Goal: Task Accomplishment & Management: Manage account settings

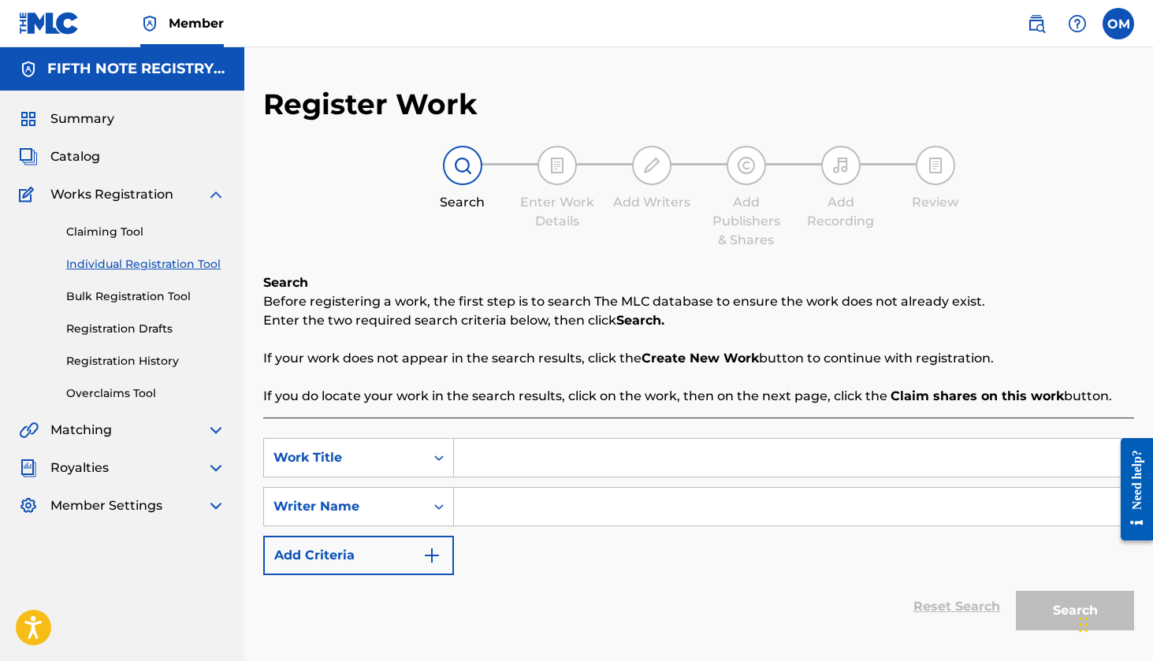
click at [217, 505] on img at bounding box center [216, 506] width 19 height 19
click at [91, 117] on span "Summary" at bounding box center [82, 119] width 64 height 19
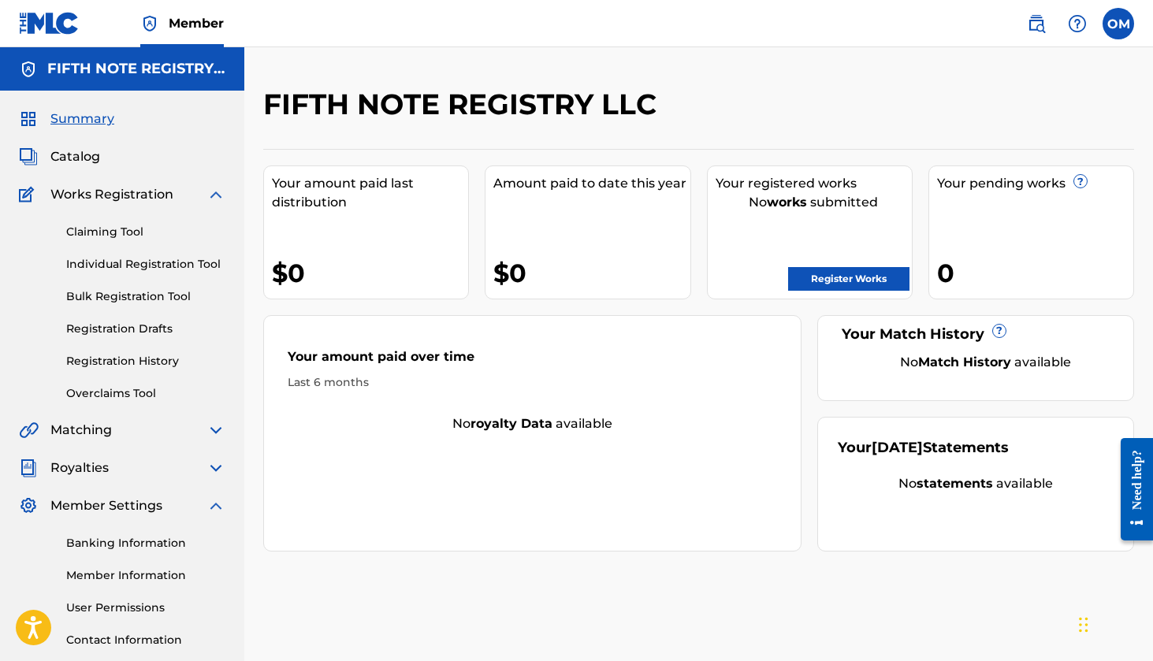
click at [199, 24] on span "Member" at bounding box center [196, 23] width 55 height 18
click at [1117, 27] on label at bounding box center [1119, 24] width 32 height 32
click at [1119, 24] on input "OM [PERSON_NAME] [EMAIL_ADDRESS][DOMAIN_NAME] Notification Preferences Profile …" at bounding box center [1119, 24] width 0 height 0
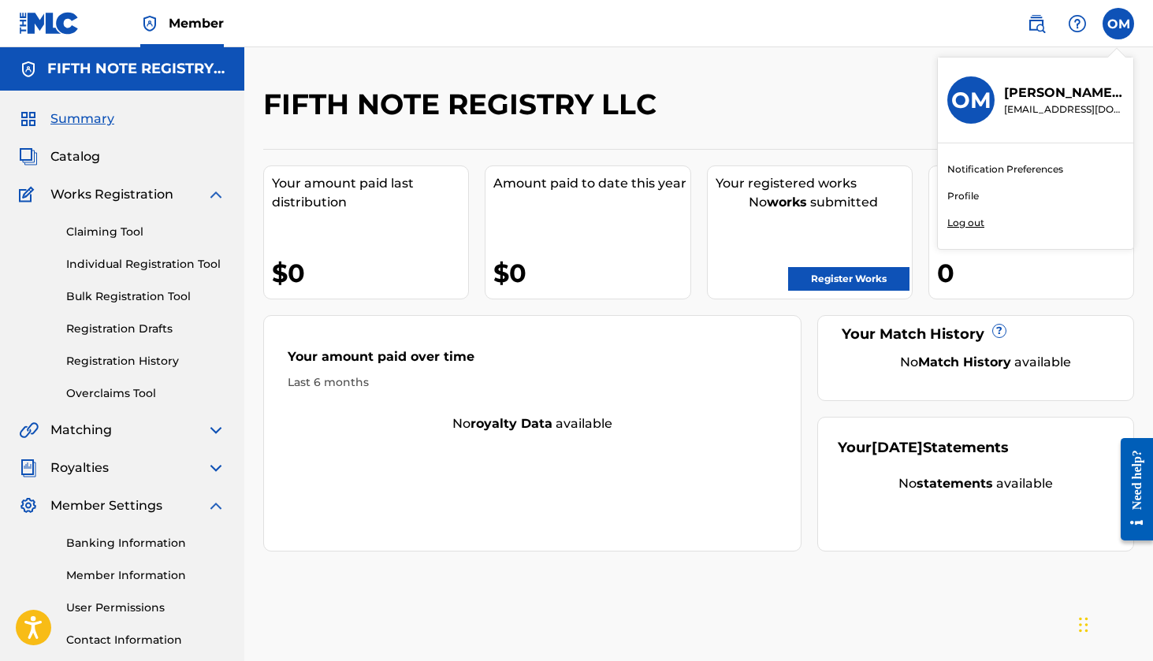
click at [961, 197] on link "Profile" at bounding box center [964, 196] width 32 height 14
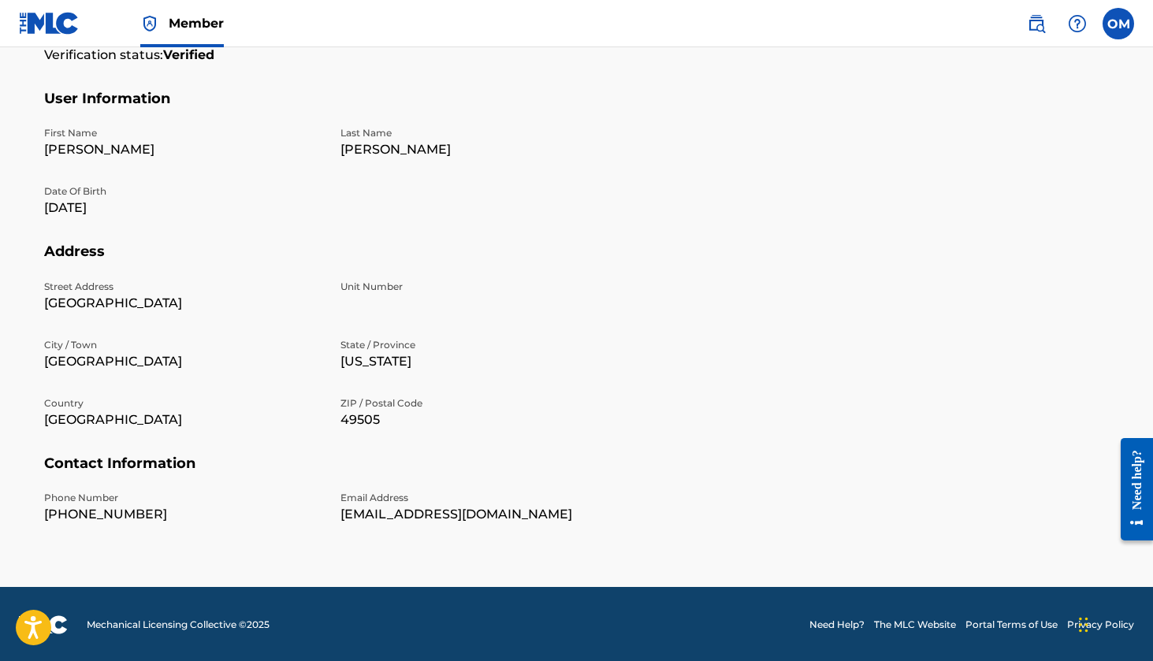
scroll to position [118, 0]
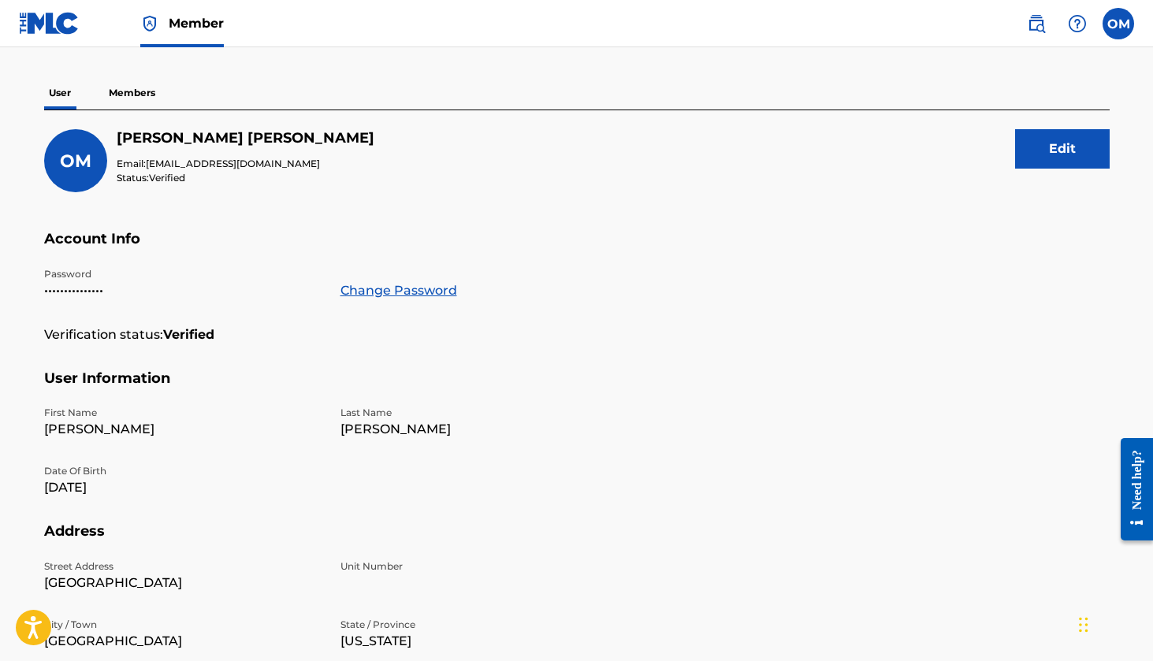
click at [1071, 154] on button "Edit" at bounding box center [1062, 148] width 95 height 39
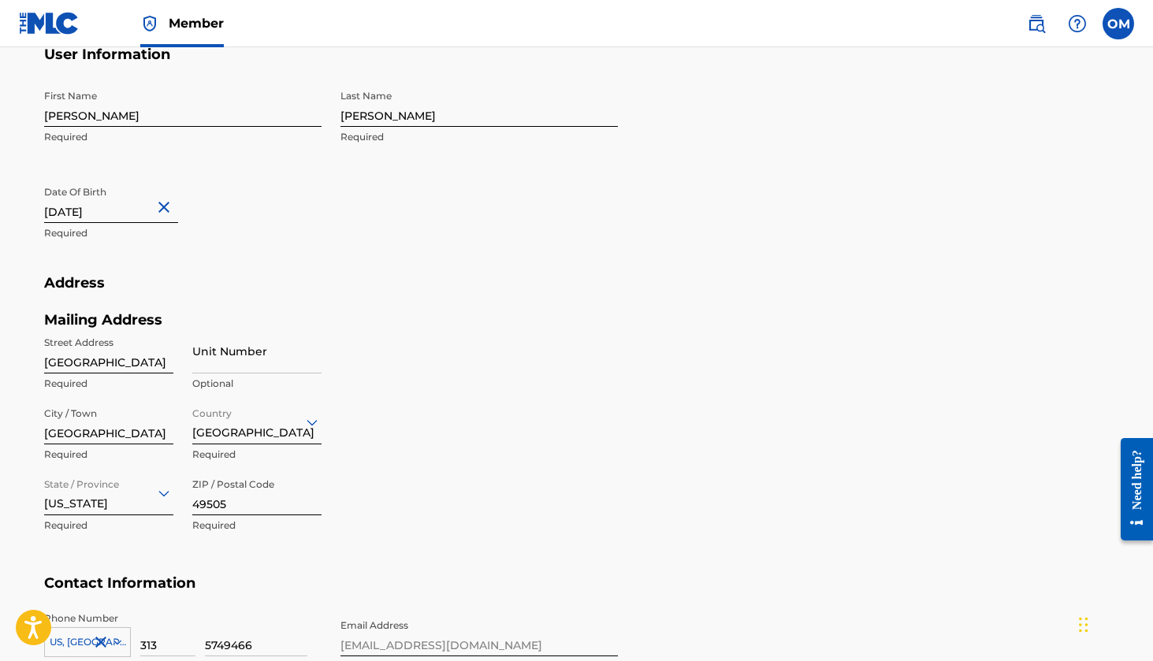
scroll to position [600, 0]
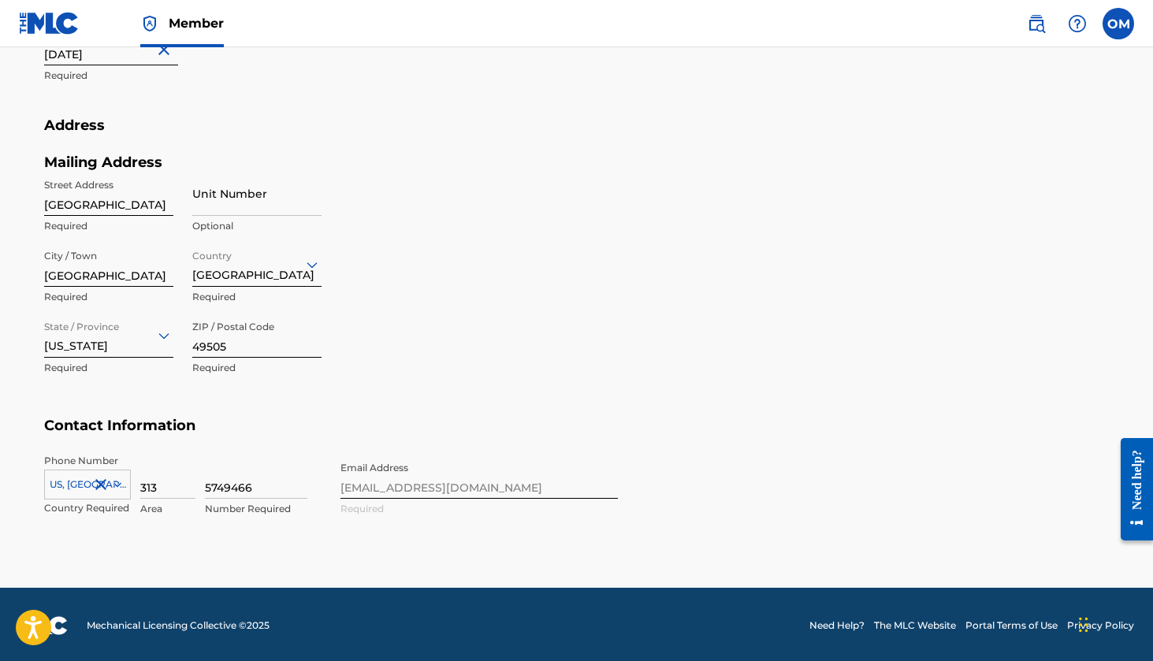
drag, startPoint x: 173, startPoint y: 486, endPoint x: 119, endPoint y: 490, distance: 54.5
click at [119, 490] on div "[GEOGRAPHIC_DATA], [GEOGRAPHIC_DATA] +1 Country Required 313 Area 5749466 Numbe…" at bounding box center [183, 489] width 278 height 71
type input "3"
drag, startPoint x: 274, startPoint y: 484, endPoint x: 142, endPoint y: 485, distance: 131.7
click at [156, 485] on input at bounding box center [167, 476] width 55 height 45
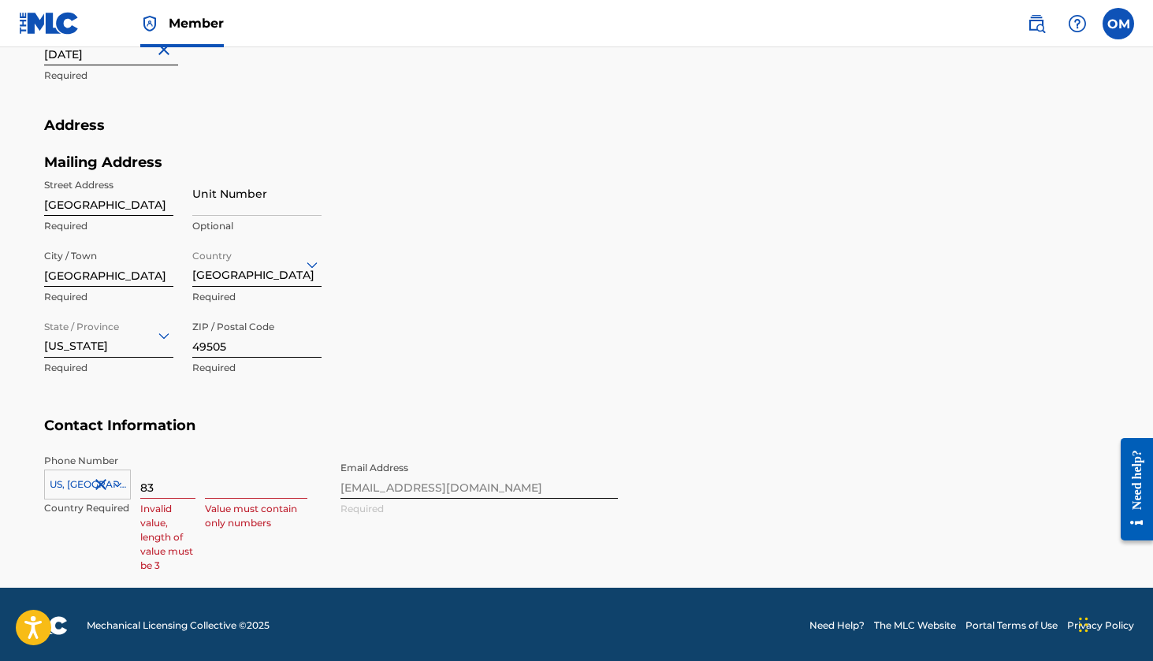
type input "833"
click at [178, 486] on input "8338236019" at bounding box center [167, 476] width 55 height 45
click at [186, 485] on input "8336019" at bounding box center [167, 476] width 55 height 45
type input "833"
click at [254, 474] on input at bounding box center [256, 476] width 102 height 45
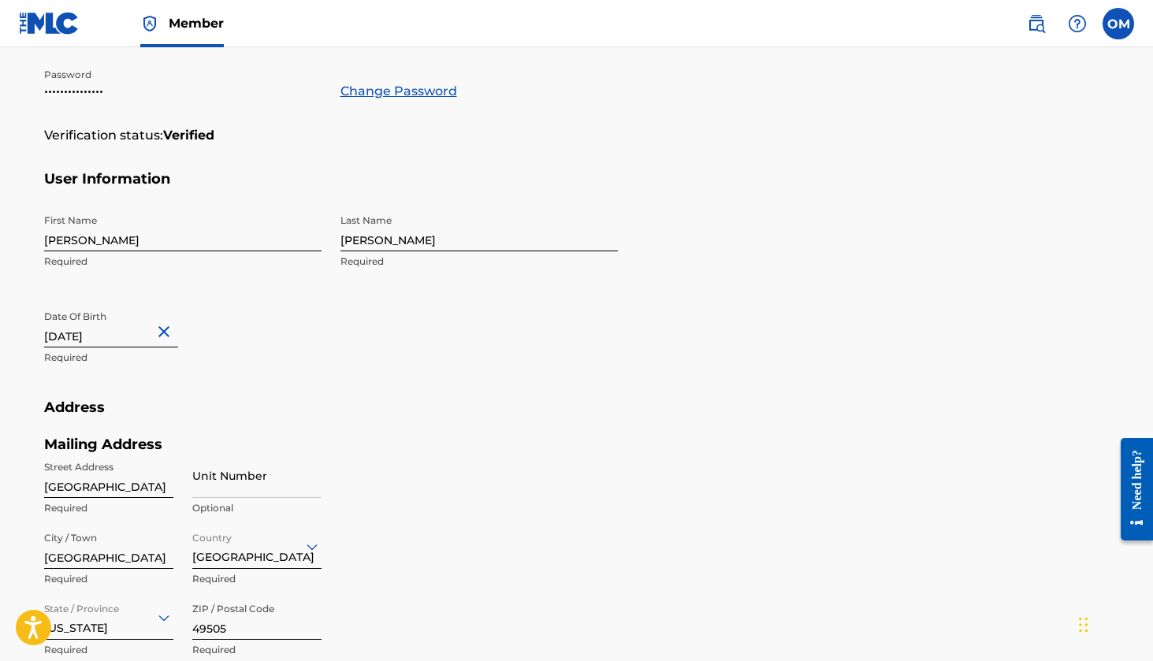
scroll to position [0, 0]
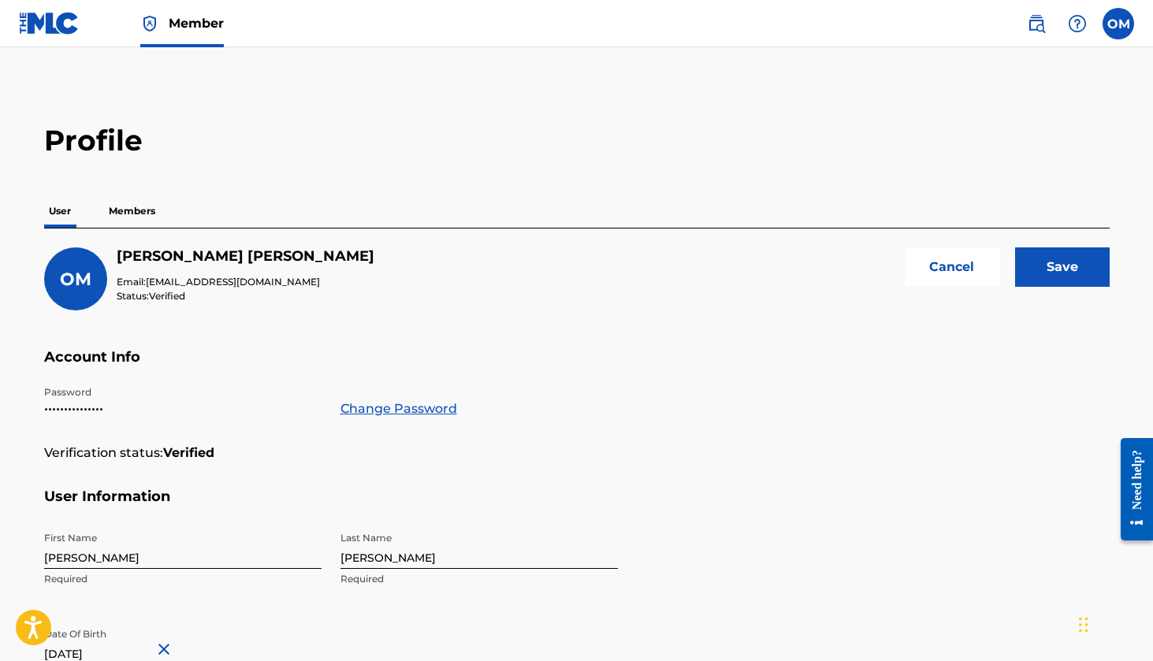
type input "8236019"
click at [1082, 270] on input "Save" at bounding box center [1062, 267] width 95 height 39
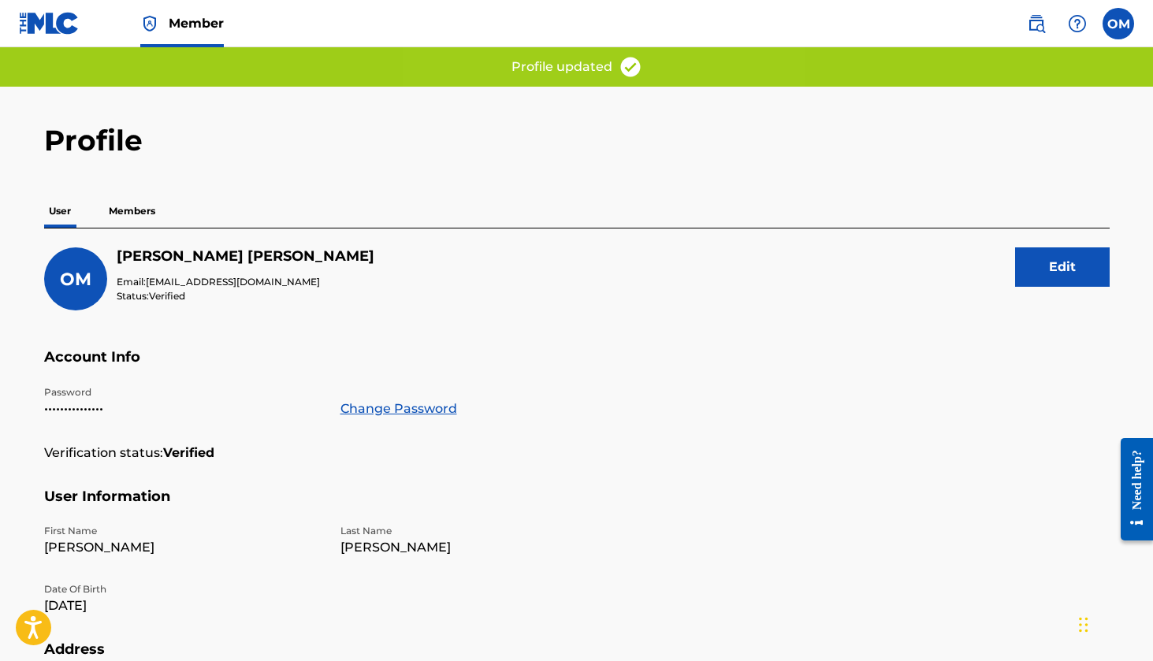
click at [127, 211] on p "Members" at bounding box center [132, 211] width 56 height 33
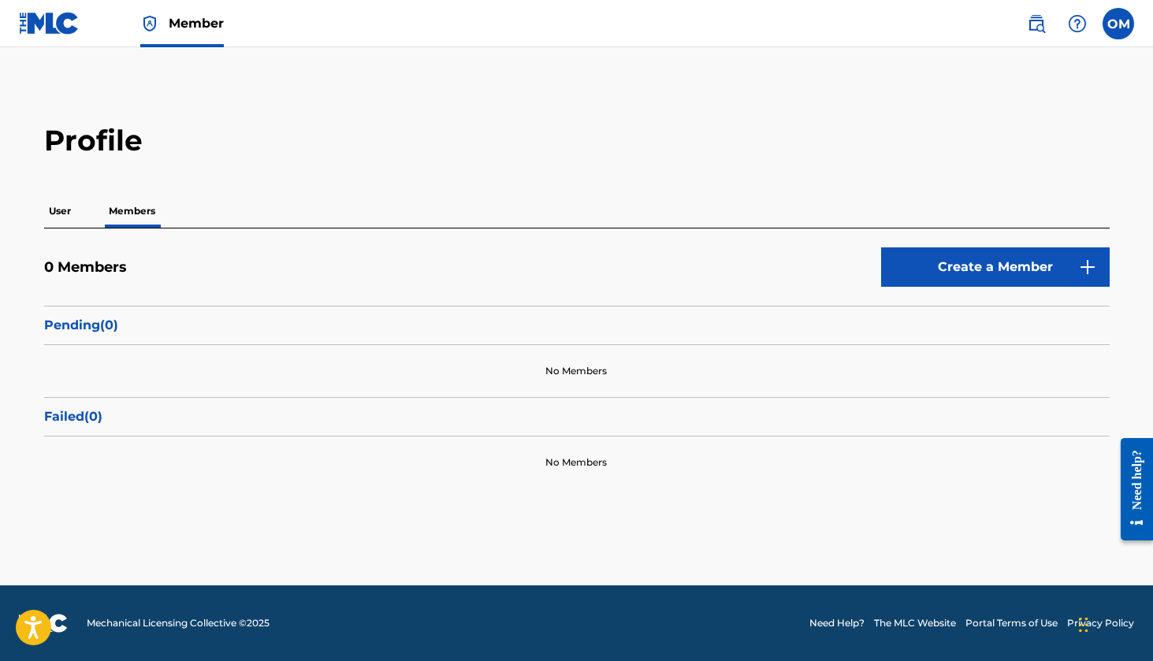
click at [1050, 267] on link "Create a Member" at bounding box center [995, 267] width 229 height 39
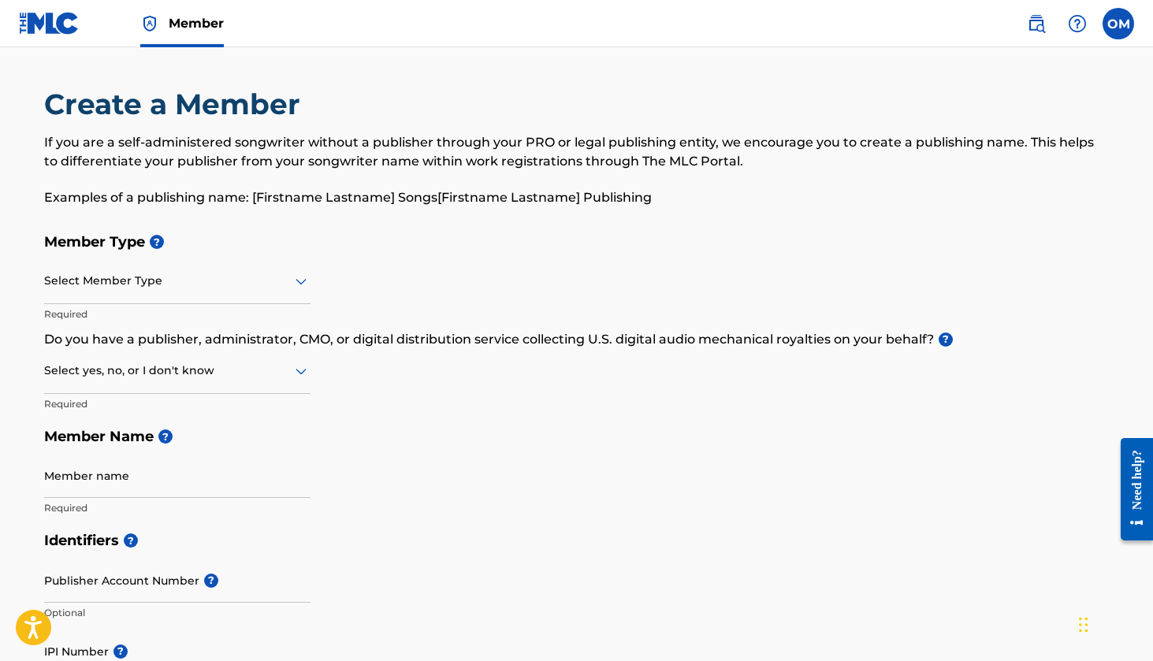
click at [1119, 25] on label at bounding box center [1119, 24] width 32 height 32
click at [1119, 24] on input "OM [PERSON_NAME] [EMAIL_ADDRESS][DOMAIN_NAME] Notification Preferences Profile …" at bounding box center [1119, 24] width 0 height 0
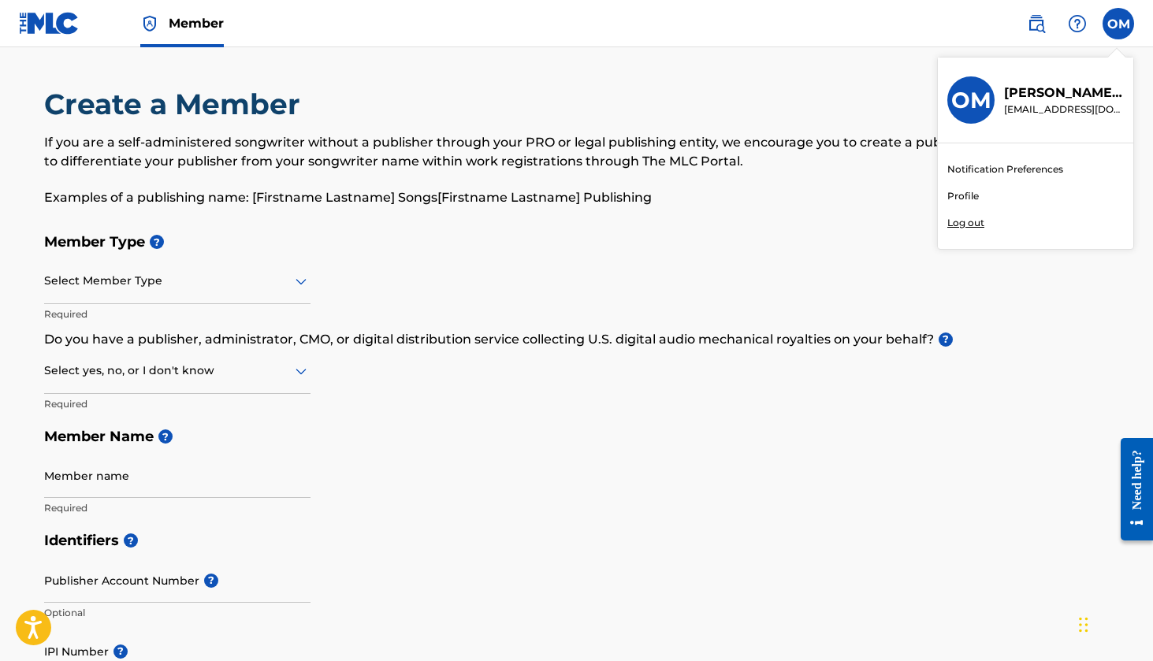
click at [965, 192] on link "Profile" at bounding box center [964, 196] width 32 height 14
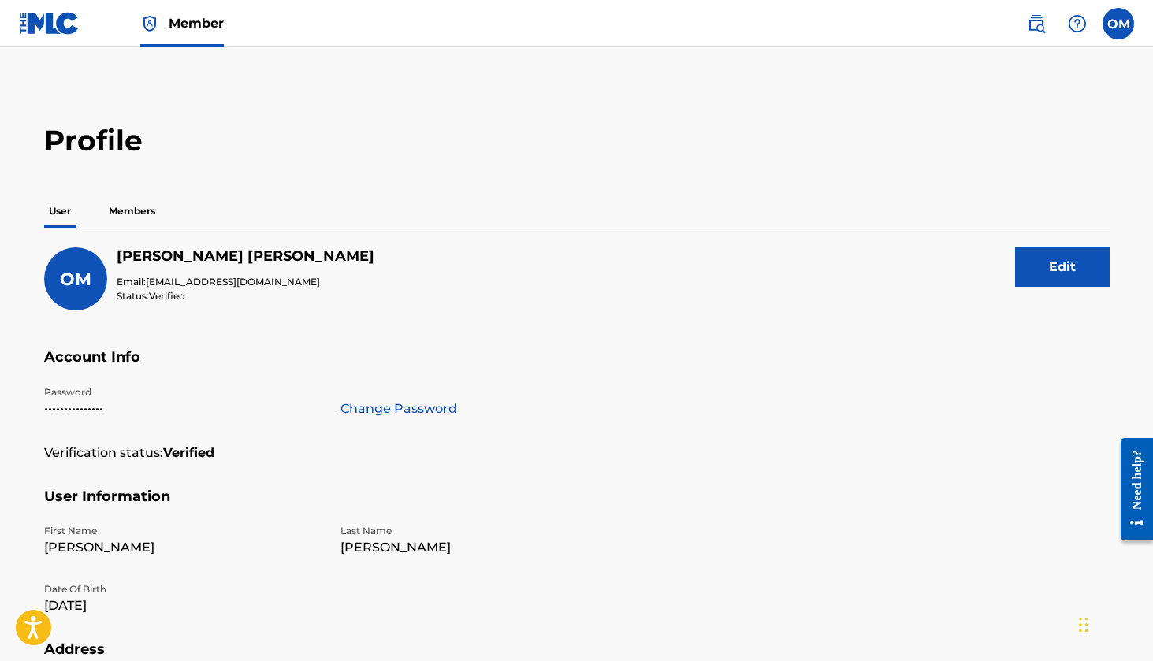
click at [44, 24] on img at bounding box center [49, 23] width 61 height 23
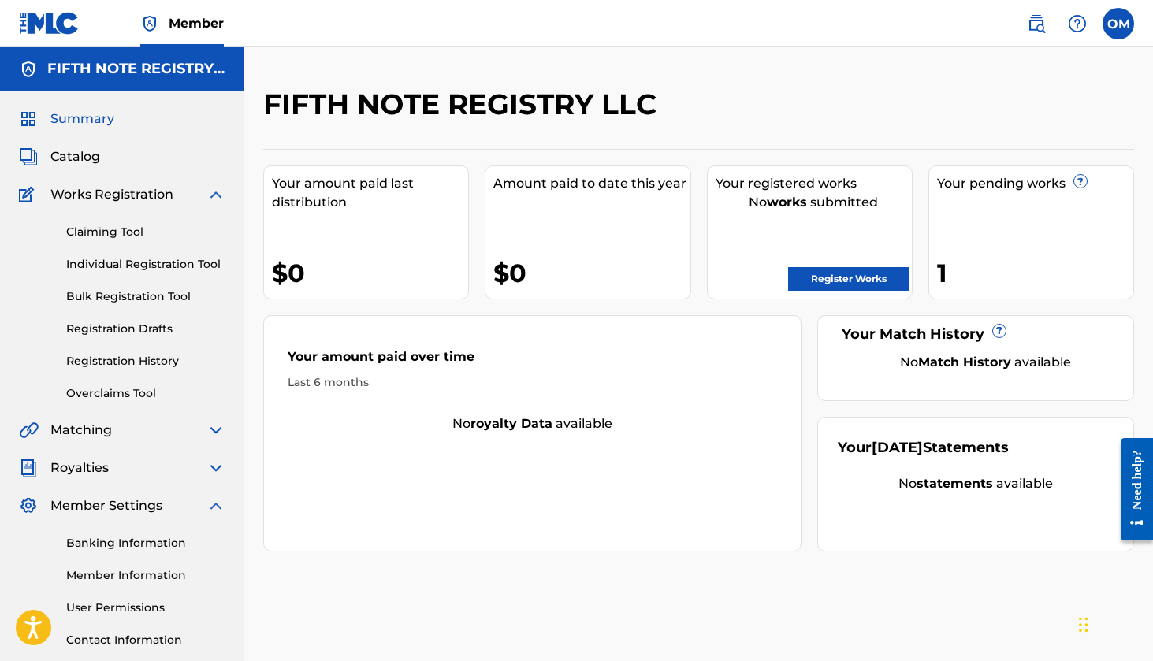
click at [218, 195] on img at bounding box center [216, 194] width 19 height 19
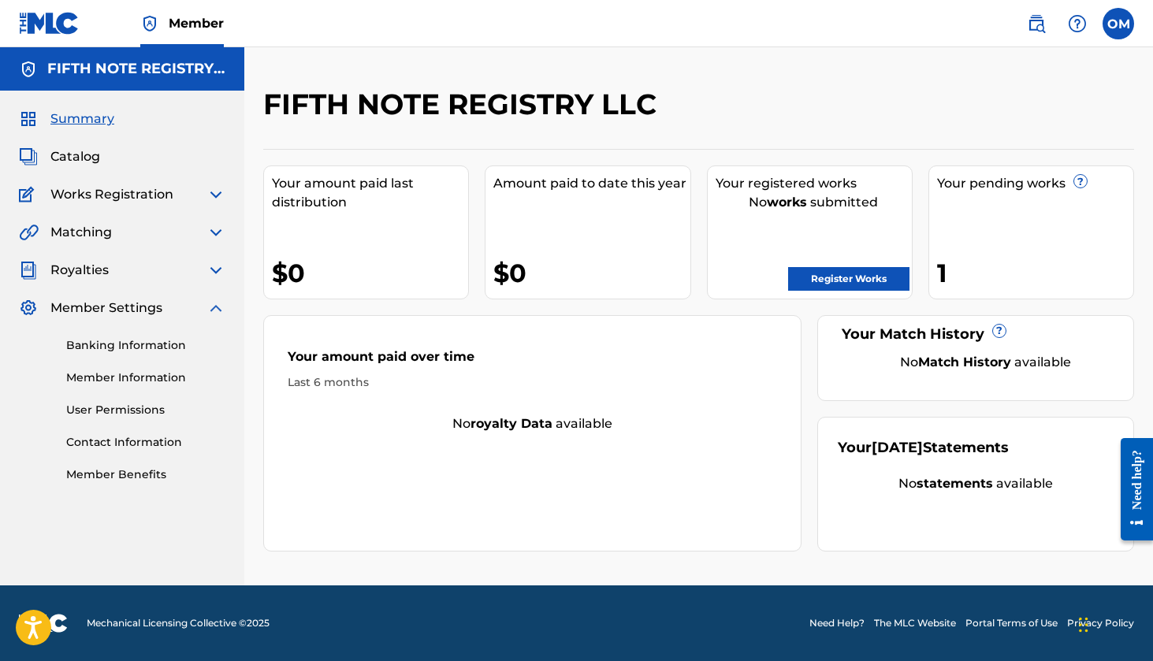
click at [30, 197] on img at bounding box center [29, 194] width 20 height 19
click at [216, 231] on img at bounding box center [216, 232] width 19 height 19
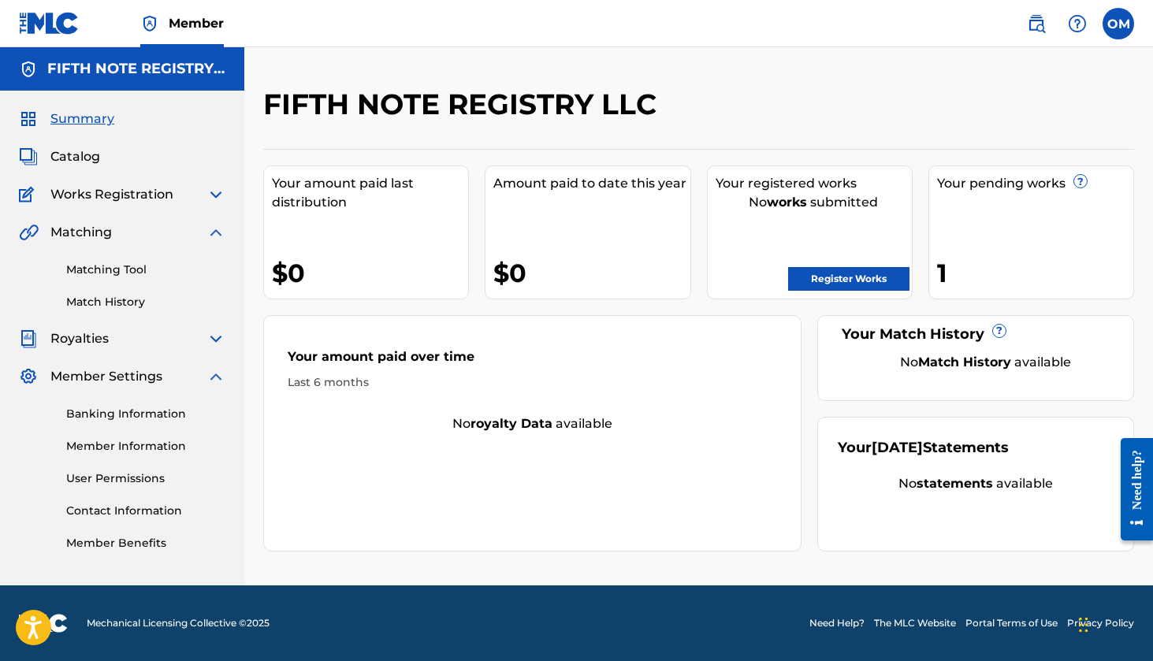
click at [215, 231] on img at bounding box center [216, 232] width 19 height 19
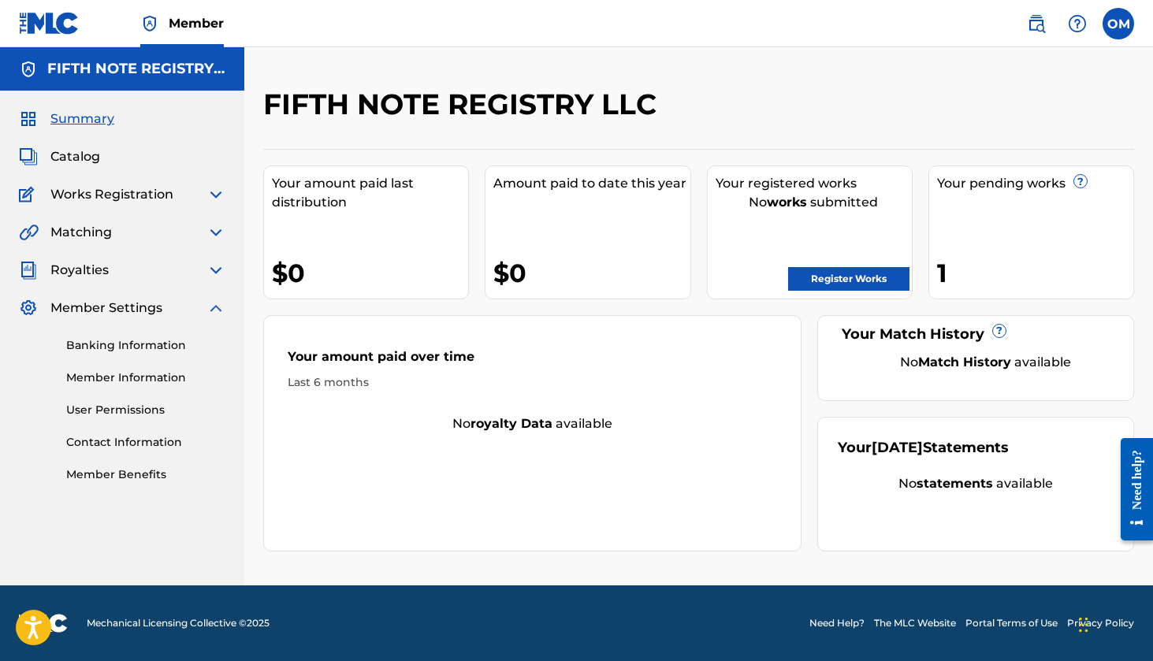
click at [219, 271] on img at bounding box center [216, 270] width 19 height 19
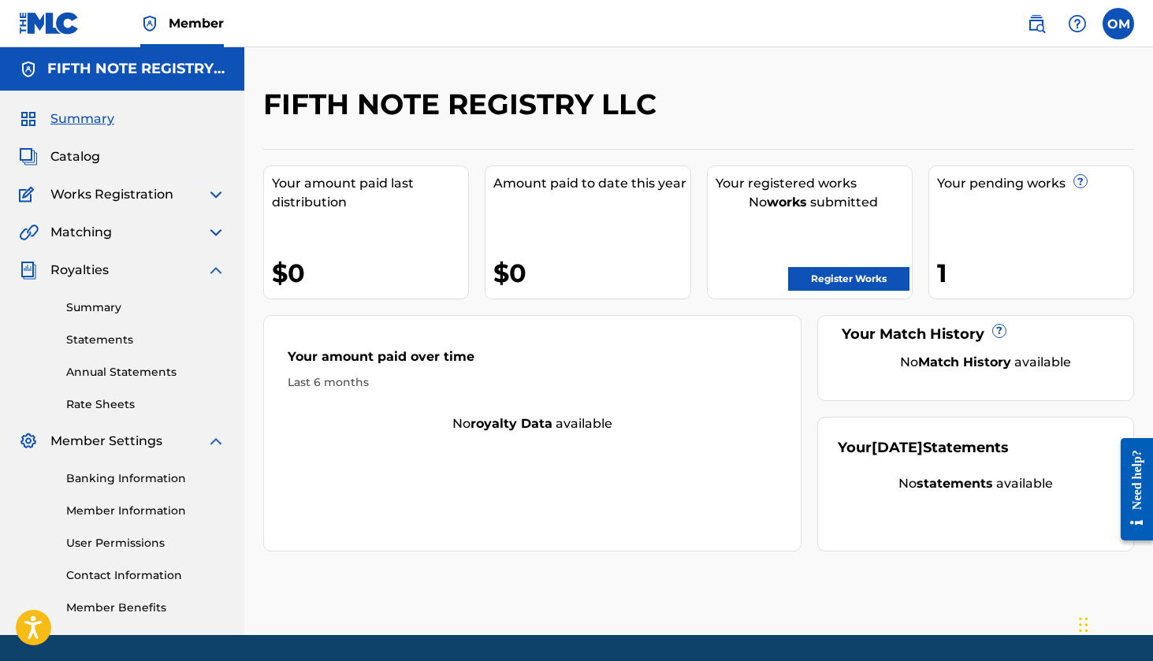
click at [220, 270] on img at bounding box center [216, 270] width 19 height 19
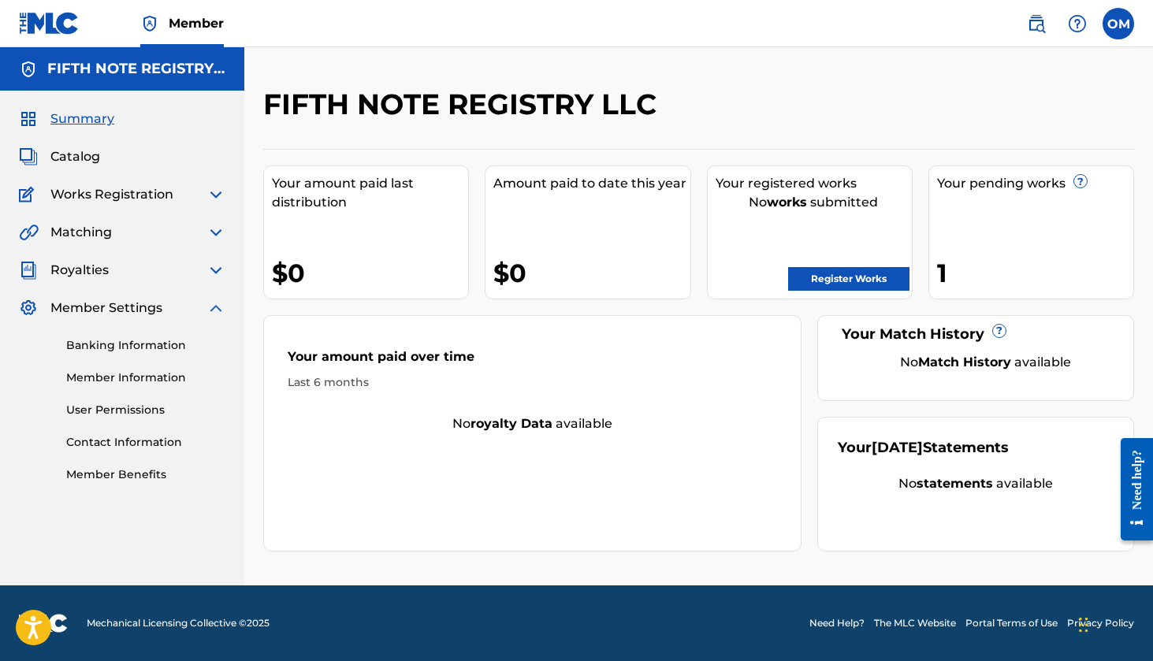
click at [130, 379] on link "Member Information" at bounding box center [145, 378] width 159 height 17
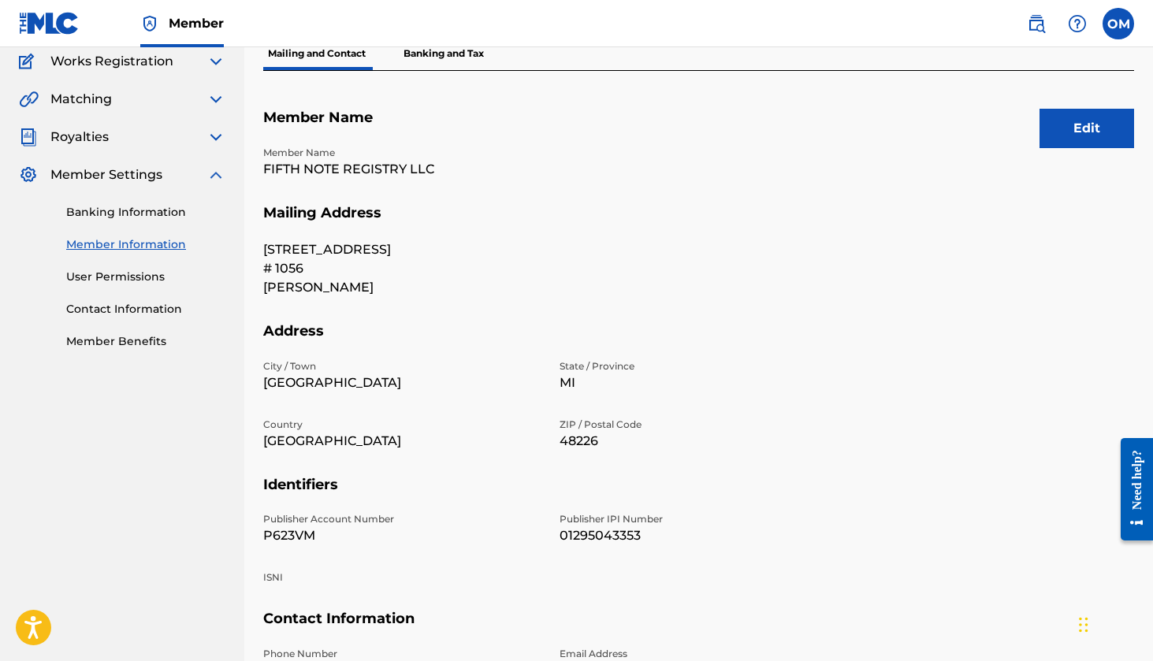
scroll to position [252, 0]
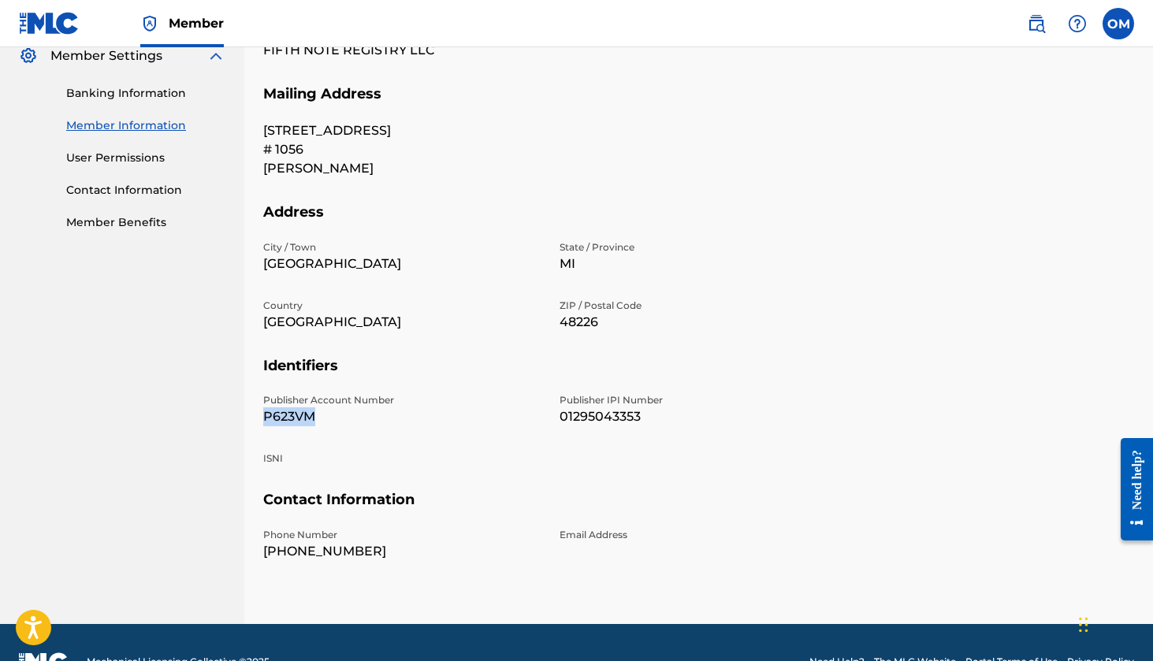
drag, startPoint x: 262, startPoint y: 417, endPoint x: 324, endPoint y: 420, distance: 62.4
click at [324, 420] on div "Mailing and Contact Information entered on the Mailing and Contact tab is used …" at bounding box center [698, 229] width 909 height 790
copy p "P623VM"
drag, startPoint x: 560, startPoint y: 414, endPoint x: 643, endPoint y: 422, distance: 83.2
click at [663, 422] on p "01295043353" at bounding box center [699, 417] width 278 height 19
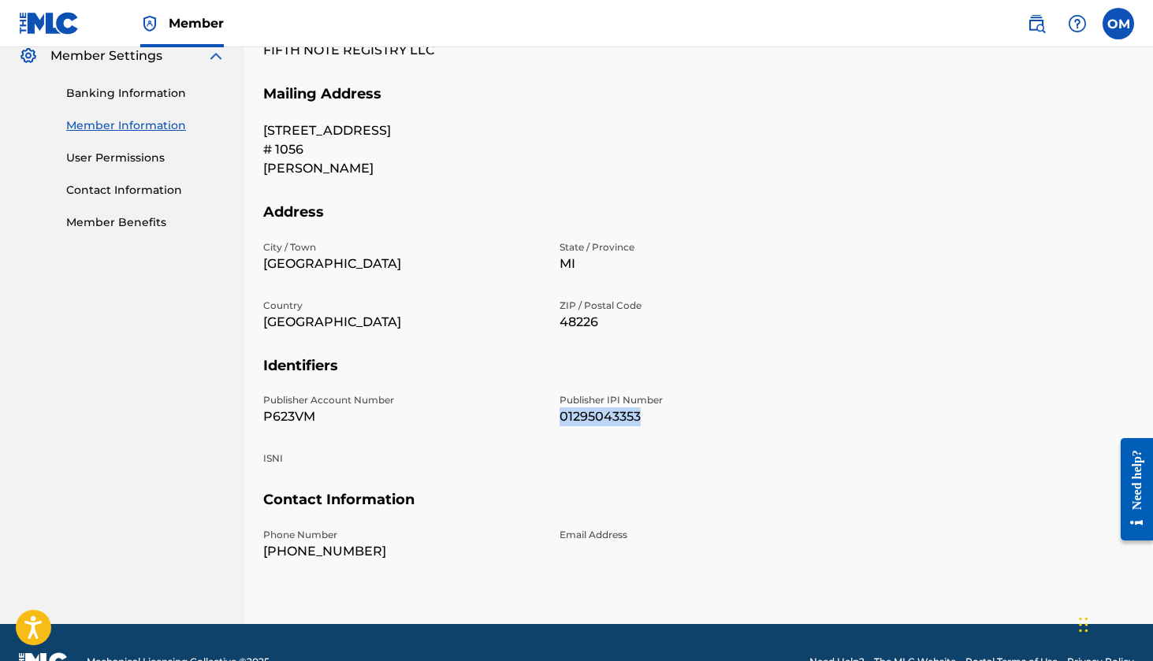
copy p "01295043353"
